Goal: Browse casually: Explore the website without a specific task or goal

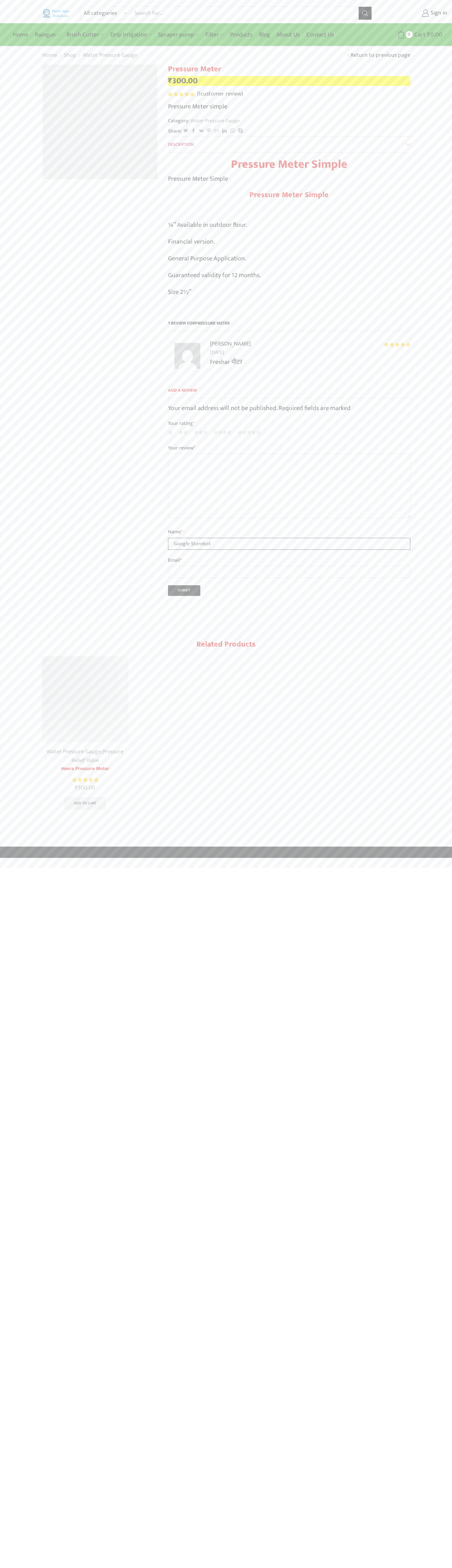
type input "Google Storebot"
click at [175, 20] on div "All categories Accessories Air Release Valve Brush Cutter Domestic Use Drip Irr…" at bounding box center [226, 12] width 452 height 23
click at [446, 858] on html "All categories Accessories Air Release Valve Brush Cutter Domestic Use Drip Irr…" at bounding box center [226, 429] width 452 height 858
click at [63, 858] on html "All categories Accessories Air Release Valve Brush Cutter Domestic Use Drip Irr…" at bounding box center [226, 429] width 452 height 858
click at [19, 858] on html "All categories Accessories Air Release Valve Brush Cutter Domestic Use Drip Irr…" at bounding box center [226, 429] width 452 height 858
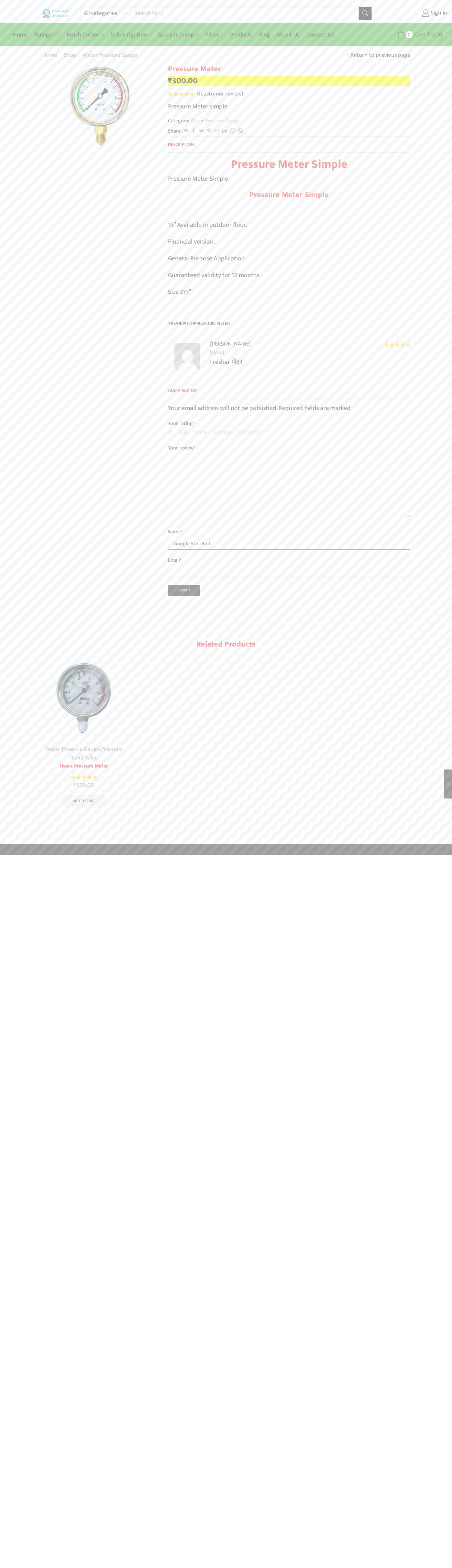
type input "Google Storebot"
click at [380, 73] on form "Username or email * Password * Lost password? Remember Me Log in" at bounding box center [394, 98] width 87 height 113
click at [224, 131] on icon at bounding box center [224, 130] width 5 height 4
click at [387, 3] on div "All categories Accessories Air Release Valve Brush Cutter Domestic Use Drip Irr…" at bounding box center [226, 12] width 452 height 23
click at [444, 855] on html "All categories Accessories Air Release Valve Brush Cutter Domestic Use Drip Irr…" at bounding box center [226, 427] width 452 height 855
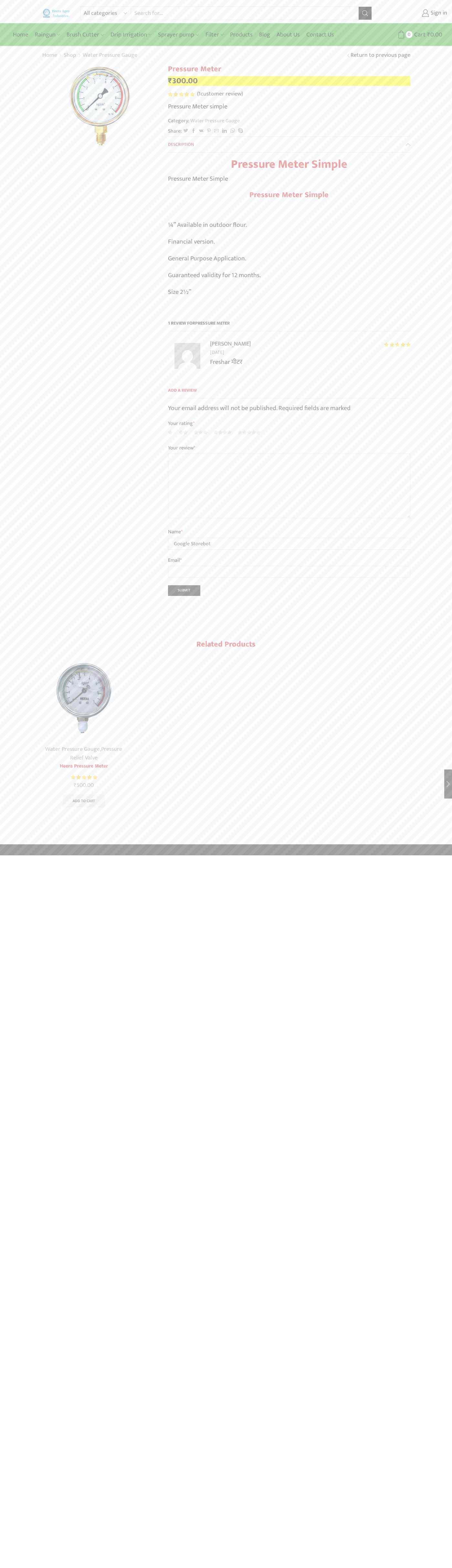
click at [77, 855] on html "All categories Accessories Air Release Valve Brush Cutter Domestic Use Drip Irr…" at bounding box center [226, 427] width 452 height 855
click at [19, 855] on html "All categories Accessories Air Release Valve Brush Cutter Domestic Use Drip Irr…" at bounding box center [226, 427] width 452 height 855
